Goal: Register for event/course

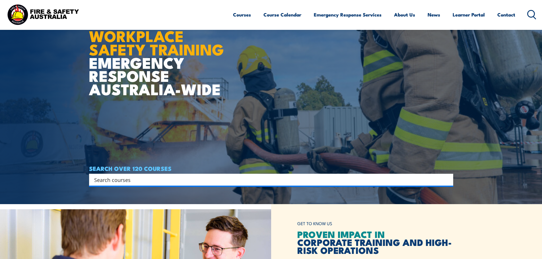
scroll to position [85, 0]
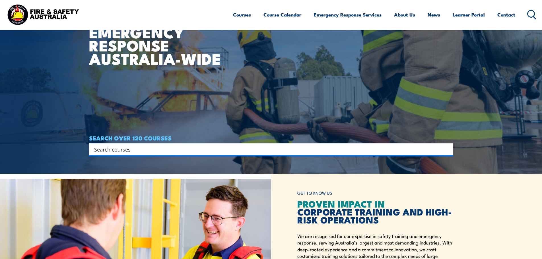
click at [143, 149] on input "Search input" at bounding box center [267, 149] width 347 height 9
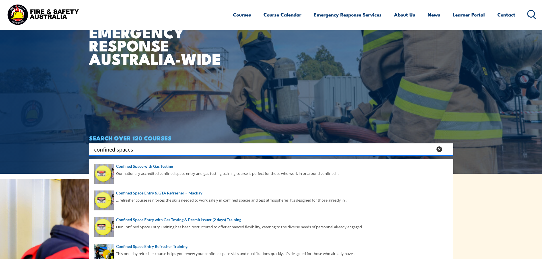
type input "confined spaces"
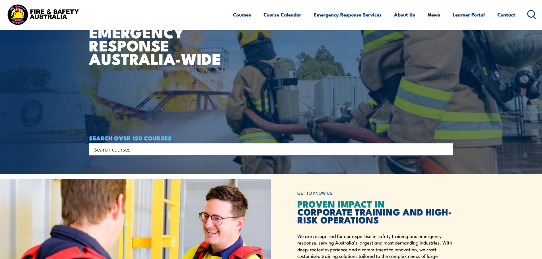
click at [134, 150] on input "Search input" at bounding box center [267, 149] width 347 height 9
type input "confined space"
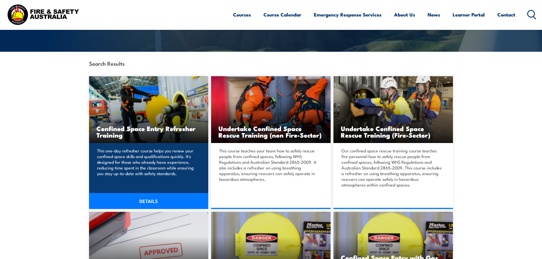
scroll to position [114, 0]
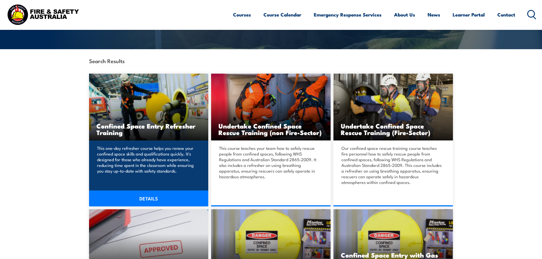
click at [149, 198] on link "DETAILS" at bounding box center [148, 199] width 119 height 16
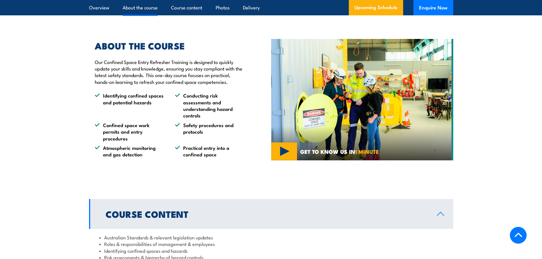
scroll to position [228, 0]
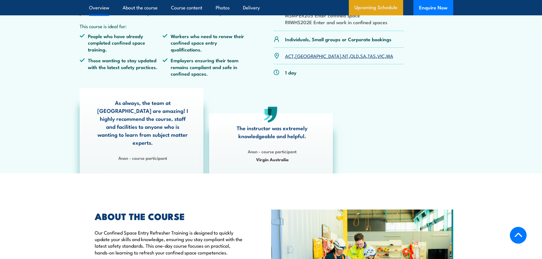
click at [377, 5] on link "Upcoming Schedule" at bounding box center [376, 7] width 54 height 15
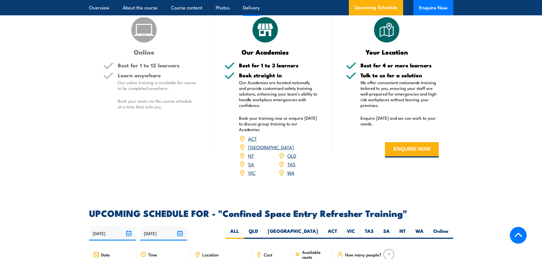
scroll to position [810, 0]
click at [141, 34] on img at bounding box center [144, 29] width 28 height 28
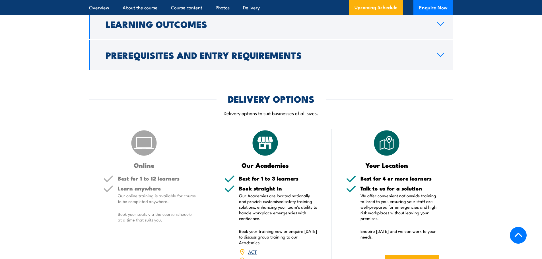
scroll to position [696, 0]
click at [145, 146] on img at bounding box center [144, 143] width 28 height 28
click at [140, 162] on h3 "Online" at bounding box center [144, 165] width 82 height 7
drag, startPoint x: 135, startPoint y: 173, endPoint x: 135, endPoint y: 178, distance: 4.3
click at [135, 177] on h5 "Best for 1 to 12 learners" at bounding box center [157, 178] width 79 height 5
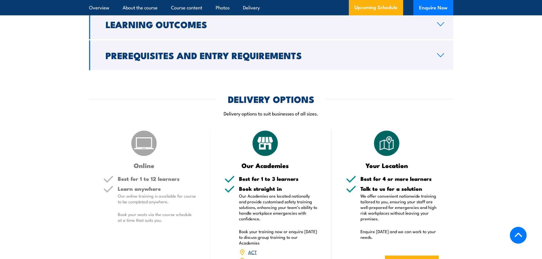
click at [133, 194] on p "Our online training is available for course to be completed anywhere." at bounding box center [157, 198] width 79 height 11
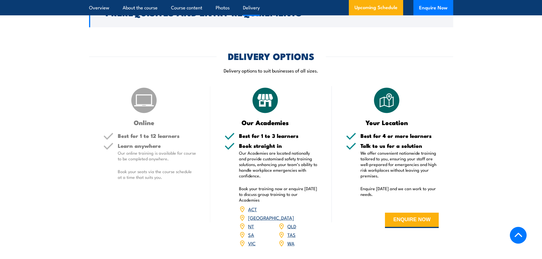
scroll to position [753, 0]
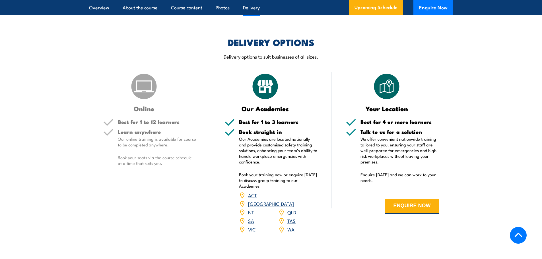
click at [251, 217] on link "SA" at bounding box center [251, 220] width 6 height 7
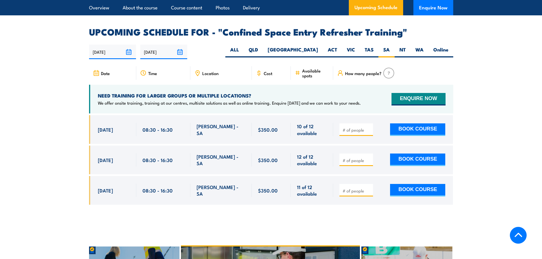
scroll to position [1009, 0]
